Goal: Information Seeking & Learning: Learn about a topic

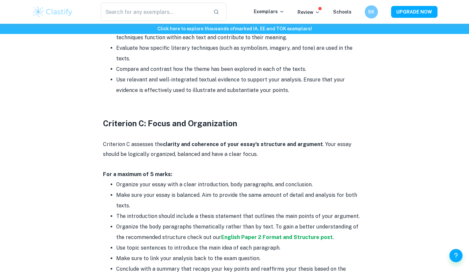
scroll to position [689, 0]
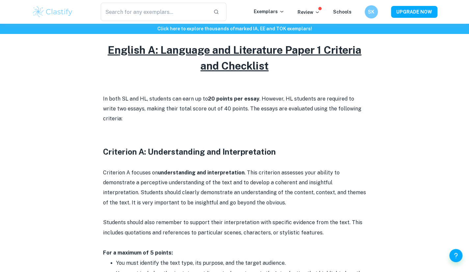
scroll to position [297, 0]
click at [213, 109] on p "In both SL and HL, students can earn up to 20 points per essay . However, HL st…" at bounding box center [234, 109] width 263 height 30
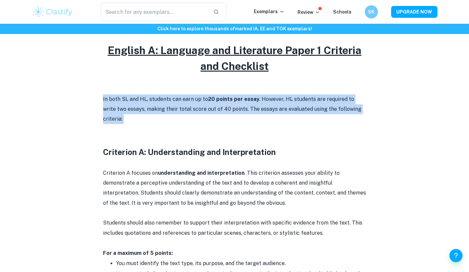
click at [213, 109] on p "In both SL and HL, students can earn up to 20 points per essay . However, HL st…" at bounding box center [234, 109] width 263 height 30
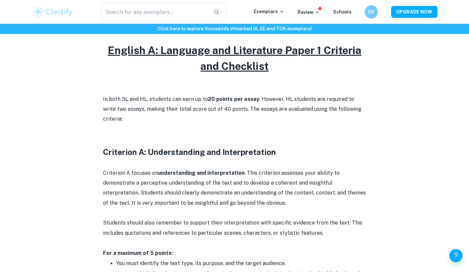
scroll to position [159, 0]
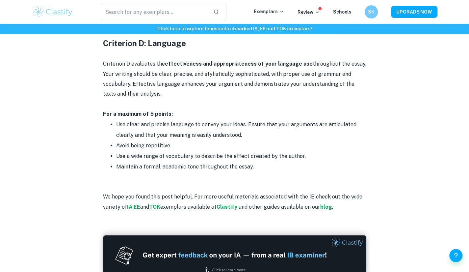
scroll to position [970, 0]
